Goal: Task Accomplishment & Management: Manage account settings

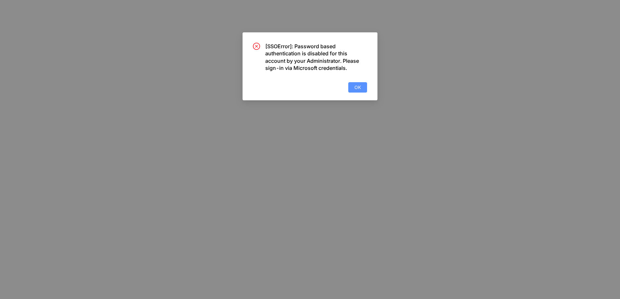
click at [360, 86] on span "OK" at bounding box center [357, 87] width 6 height 7
click at [359, 87] on span "OK" at bounding box center [357, 87] width 6 height 7
